Goal: Information Seeking & Learning: Understand process/instructions

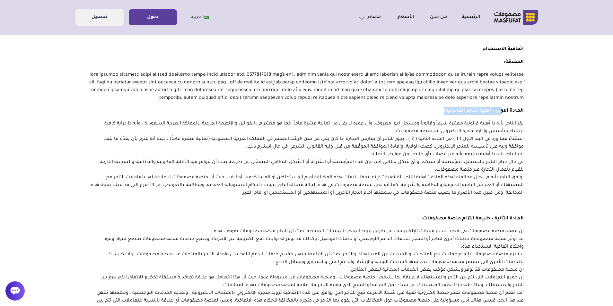
drag, startPoint x: 500, startPoint y: 109, endPoint x: 432, endPoint y: 106, distance: 68.4
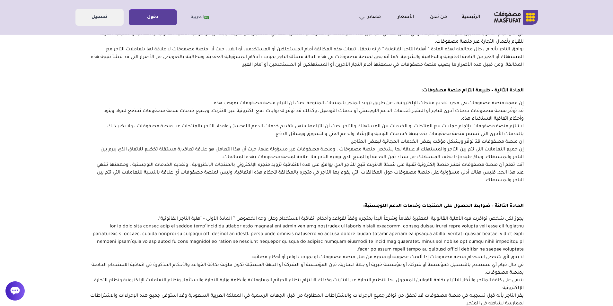
scroll to position [128, 0]
drag, startPoint x: 484, startPoint y: 93, endPoint x: 399, endPoint y: 87, distance: 85.8
click at [399, 87] on p "المادة الثانية – طبيعة التزام منصة مصفوفات :" at bounding box center [306, 91] width 434 height 8
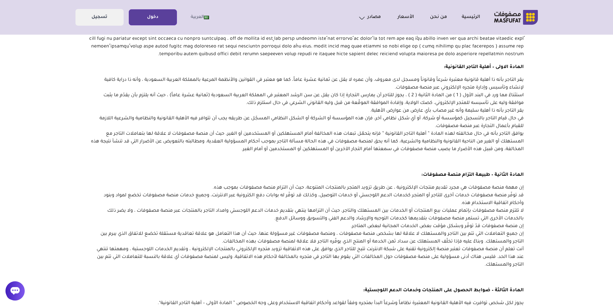
scroll to position [0, 0]
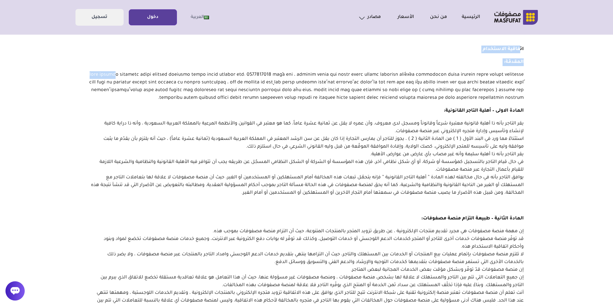
drag, startPoint x: 520, startPoint y: 46, endPoint x: 498, endPoint y: 70, distance: 32.7
drag, startPoint x: 498, startPoint y: 70, endPoint x: 548, endPoint y: 101, distance: 58.9
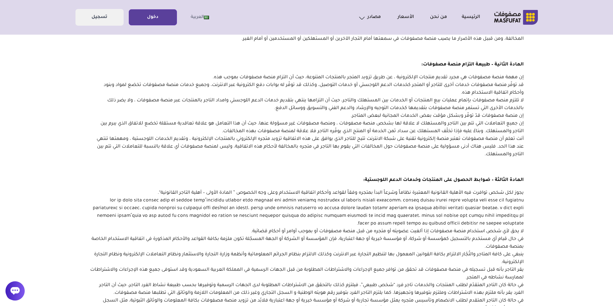
scroll to position [193, 0]
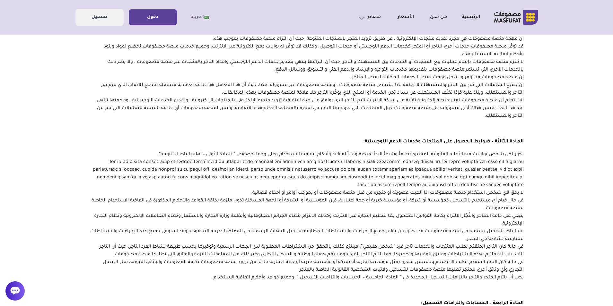
drag, startPoint x: 522, startPoint y: 141, endPoint x: 351, endPoint y: 137, distance: 170.7
drag, startPoint x: 524, startPoint y: 139, endPoint x: 355, endPoint y: 137, distance: 168.8
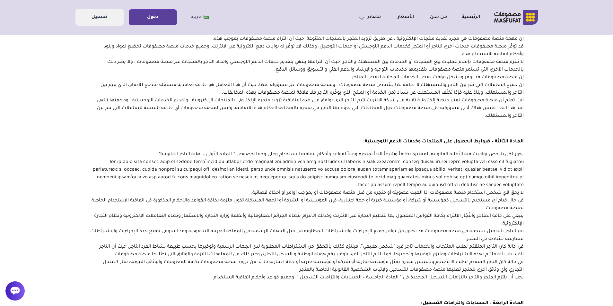
drag, startPoint x: 355, startPoint y: 137, endPoint x: 336, endPoint y: 134, distance: 19.8
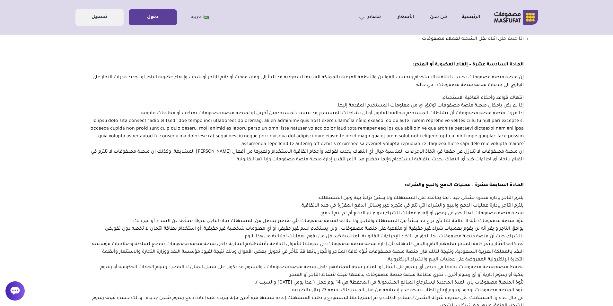
scroll to position [1957, 0]
